Goal: Find specific page/section

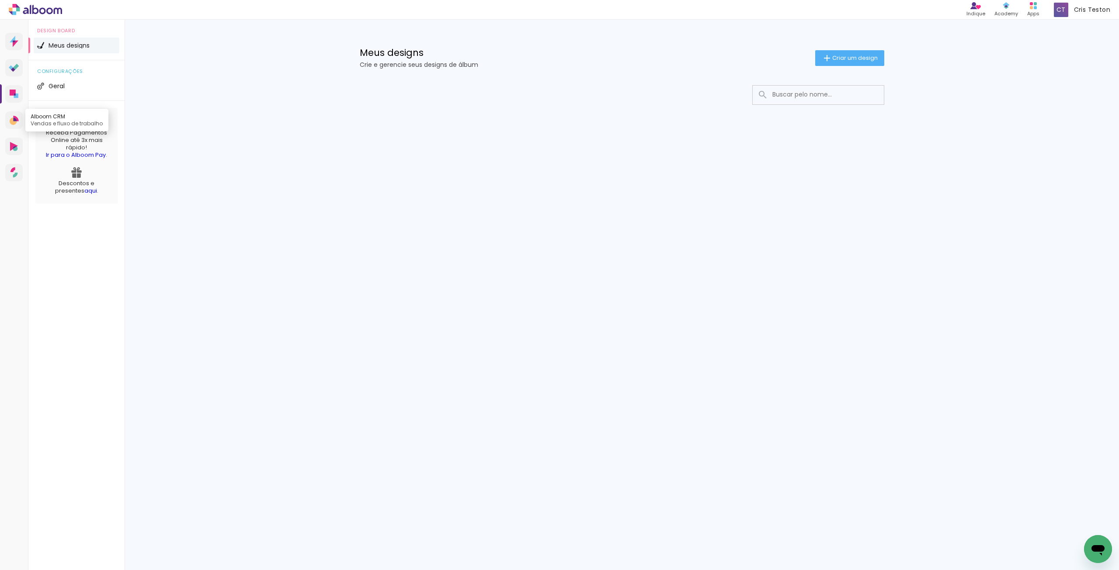
click at [14, 120] on icon at bounding box center [14, 119] width 3 height 3
click at [13, 173] on icon at bounding box center [13, 172] width 7 height 10
